Goal: Task Accomplishment & Management: Complete application form

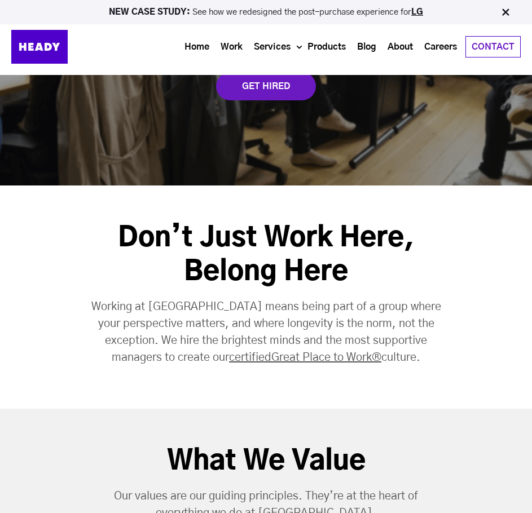
scroll to position [38, 0]
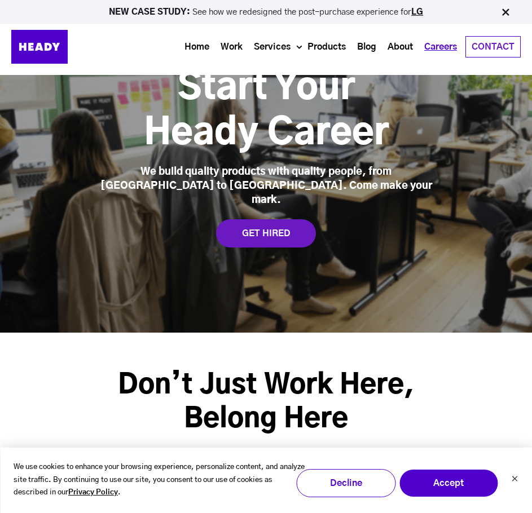
click at [452, 47] on link "Careers" at bounding box center [440, 47] width 44 height 21
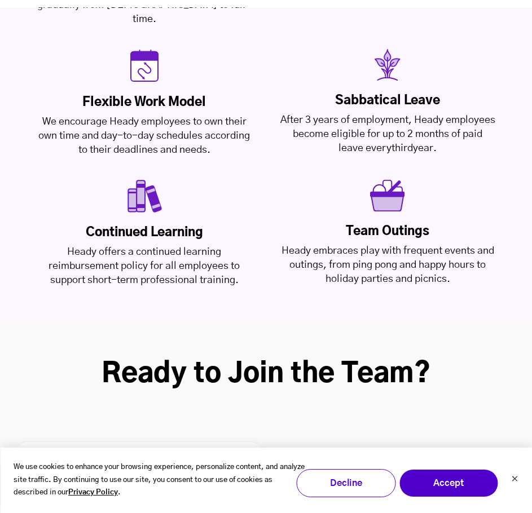
scroll to position [2745, 0]
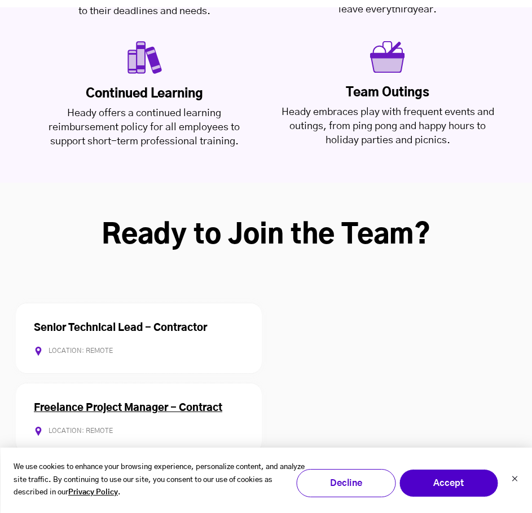
drag, startPoint x: 207, startPoint y: 216, endPoint x: 159, endPoint y: 288, distance: 86.6
click at [135, 323] on link "Senior Technical Lead - Contractor" at bounding box center [120, 328] width 173 height 10
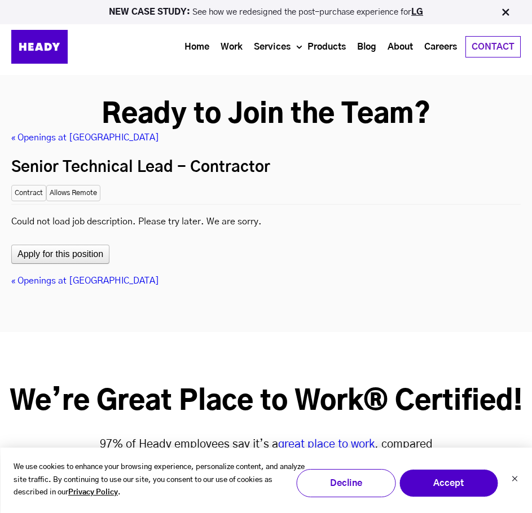
scroll to position [2816, 0]
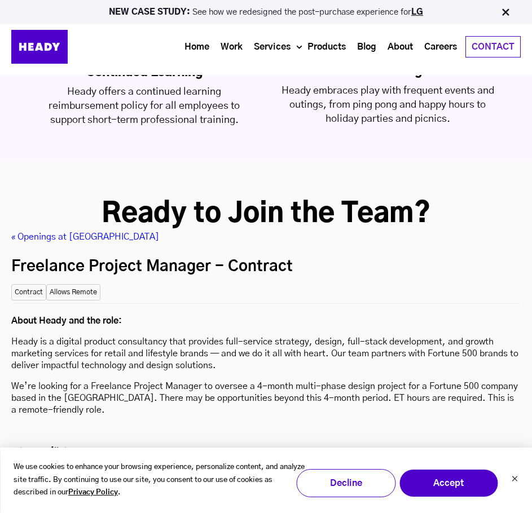
scroll to position [2763, 0]
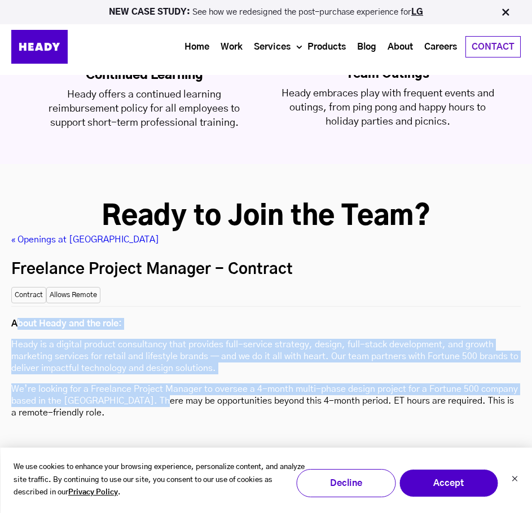
drag, startPoint x: 15, startPoint y: 199, endPoint x: 148, endPoint y: 274, distance: 153.0
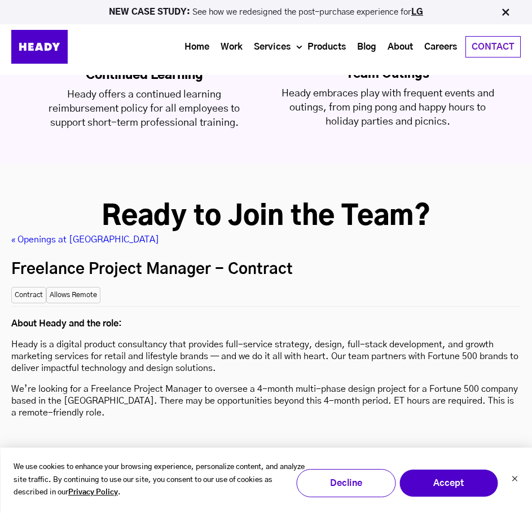
click at [13, 318] on p "About Heady and the role:" at bounding box center [265, 324] width 509 height 12
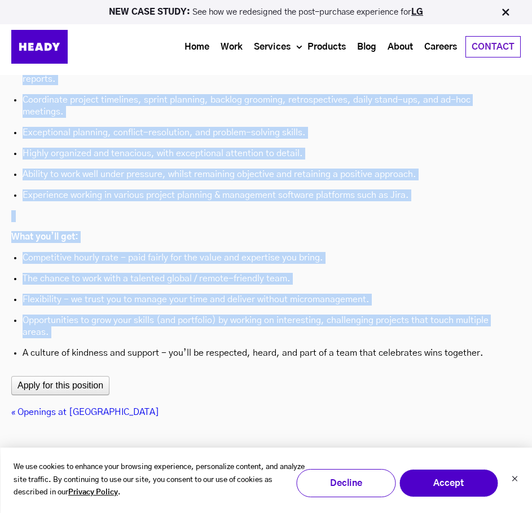
scroll to position [3778, 0]
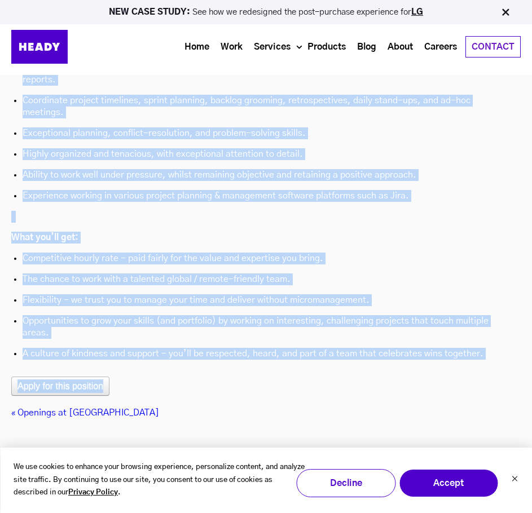
drag, startPoint x: 13, startPoint y: 199, endPoint x: 505, endPoint y: 227, distance: 493.1
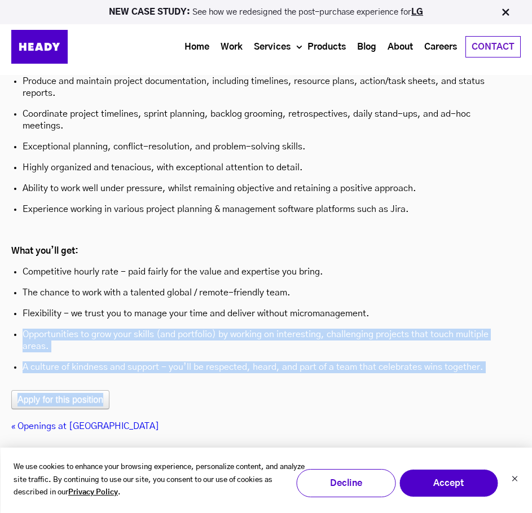
scroll to position [3740, 0]
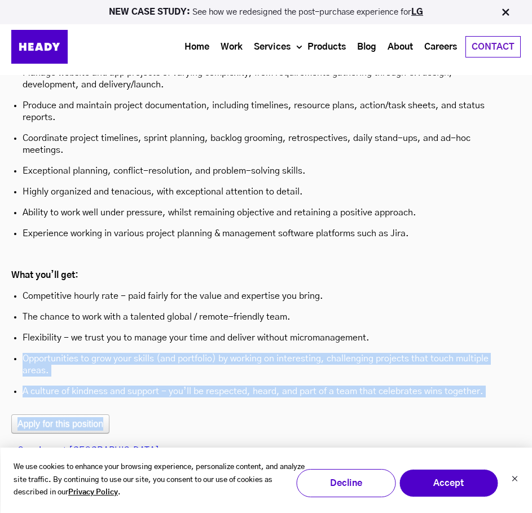
drag, startPoint x: 485, startPoint y: 229, endPoint x: 466, endPoint y: 208, distance: 28.3
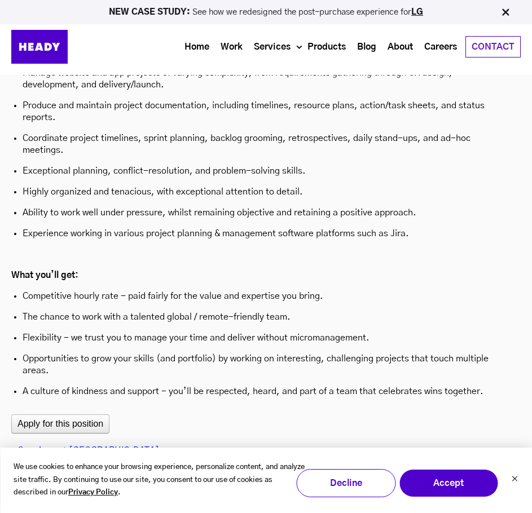
click at [467, 414] on div "Apply for this position" at bounding box center [265, 423] width 509 height 19
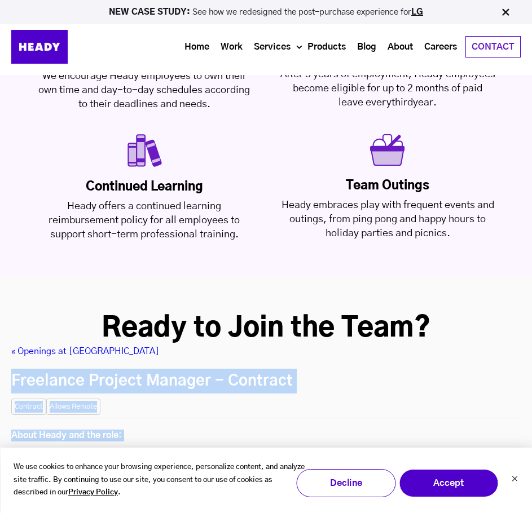
scroll to position [2650, 0]
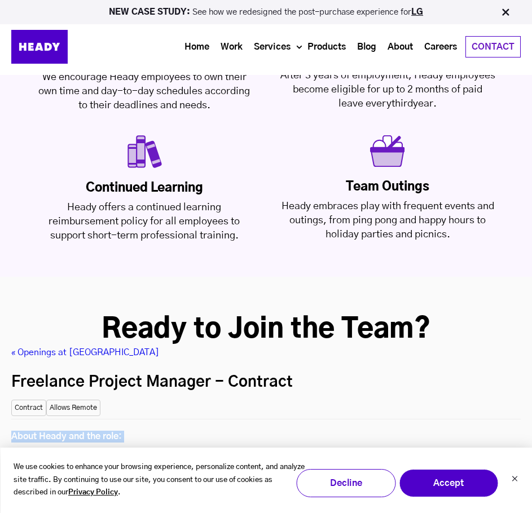
drag, startPoint x: 487, startPoint y: 259, endPoint x: 12, endPoint y: 315, distance: 477.6
copy div "About Heady and the role: Heady is a digital product consultancy that provides …"
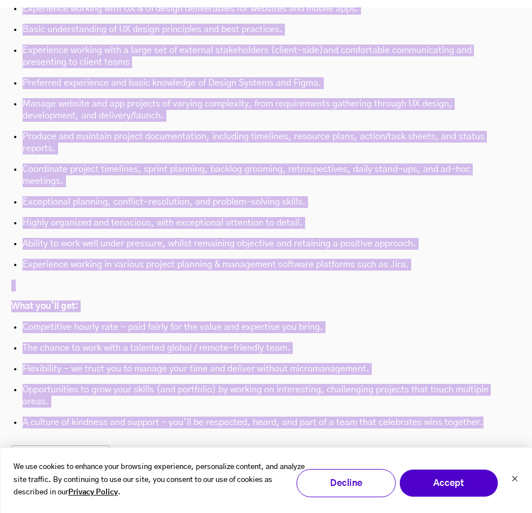
scroll to position [3702, 0]
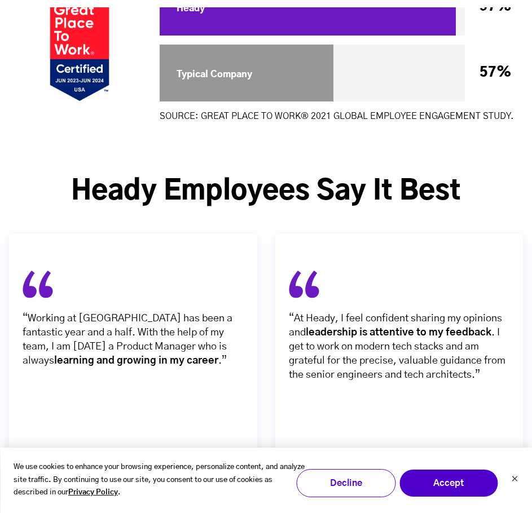
scroll to position [3382, 0]
